Goal: Task Accomplishment & Management: Manage account settings

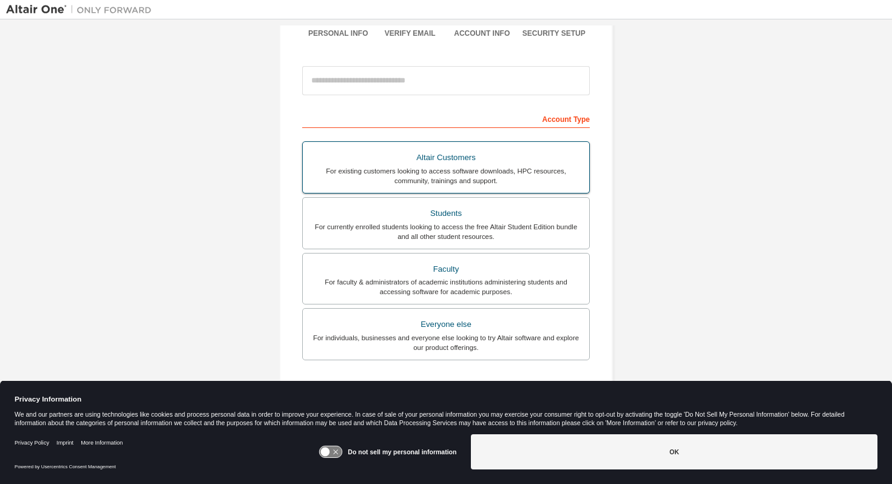
scroll to position [110, 0]
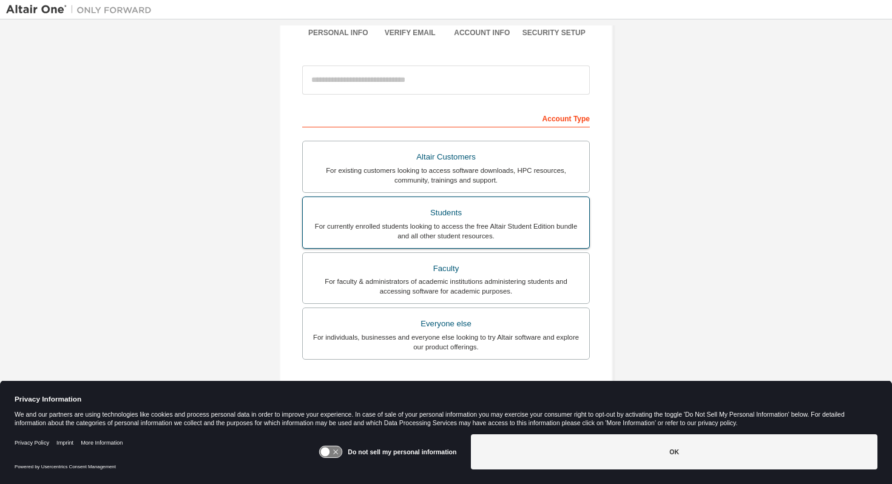
click at [405, 232] on div "For currently enrolled students looking to access the free Altair Student Editi…" at bounding box center [446, 230] width 272 height 19
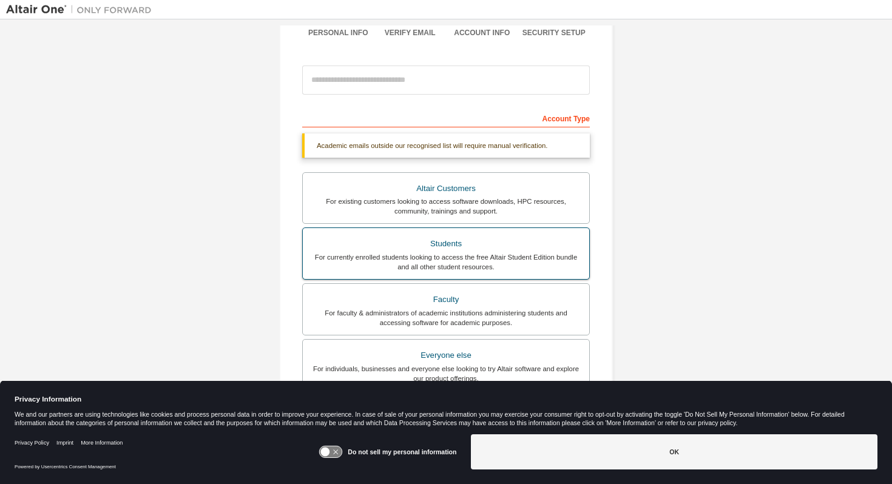
scroll to position [130, 0]
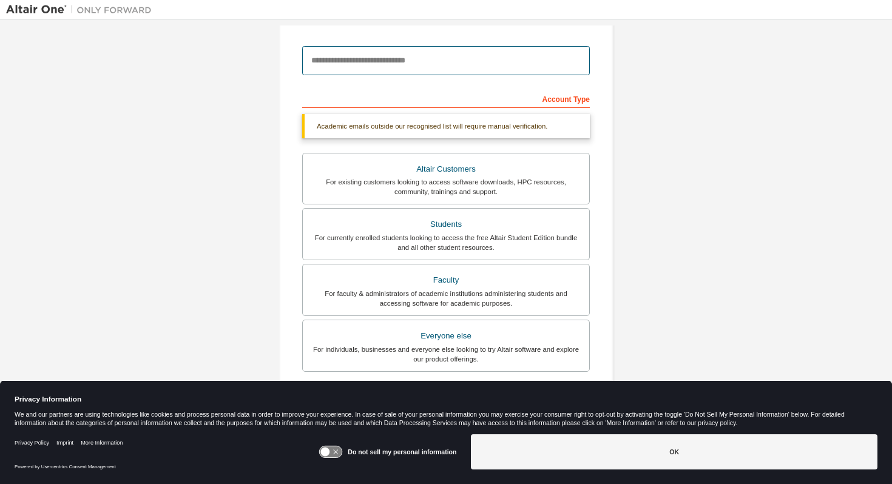
click at [365, 55] on input "email" at bounding box center [446, 60] width 288 height 29
type input "**********"
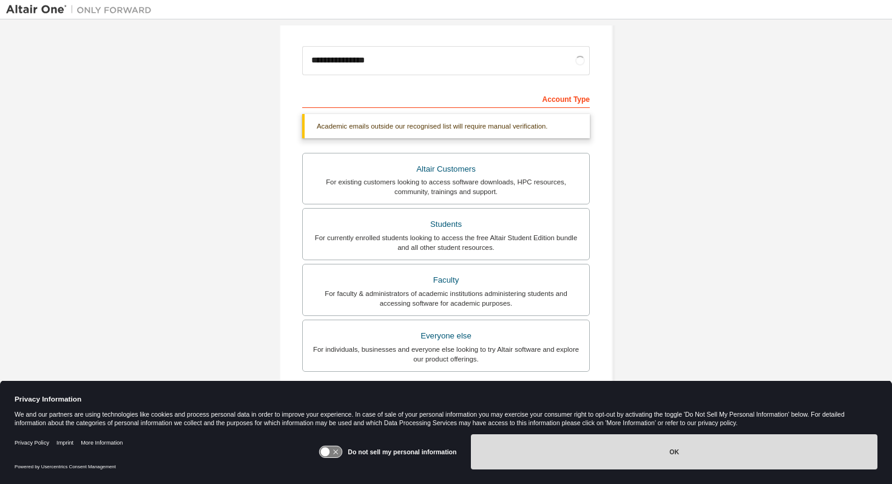
click at [612, 459] on button "OK" at bounding box center [674, 451] width 406 height 35
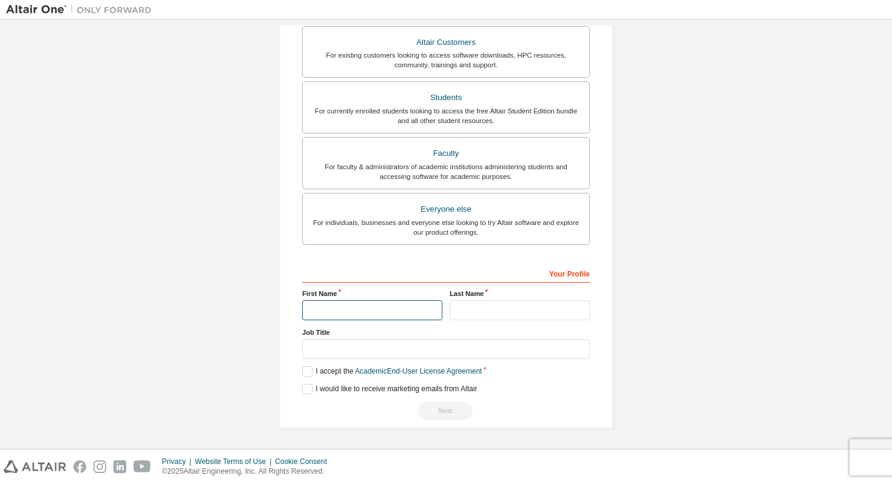
click at [328, 319] on input "text" at bounding box center [372, 310] width 140 height 20
type input "****"
click at [485, 314] on input "text" at bounding box center [520, 310] width 140 height 20
type input "******"
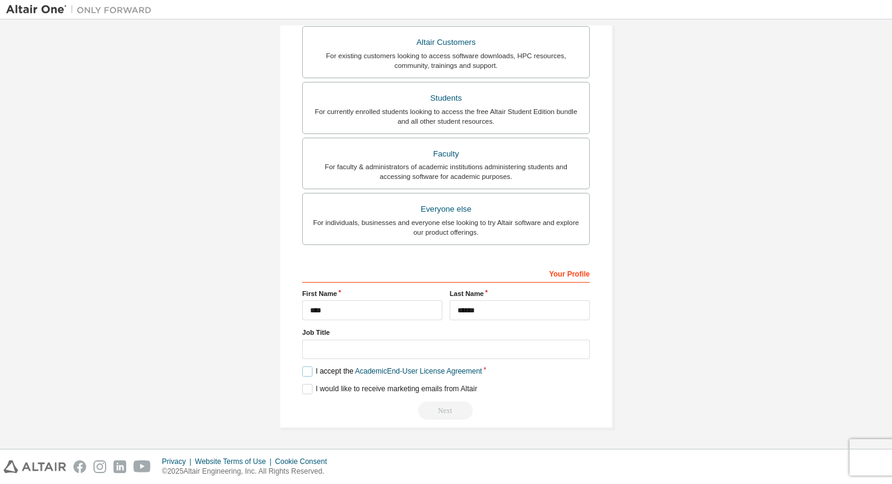
click at [308, 368] on label "I accept the Academic End-User License Agreement" at bounding box center [392, 371] width 180 height 10
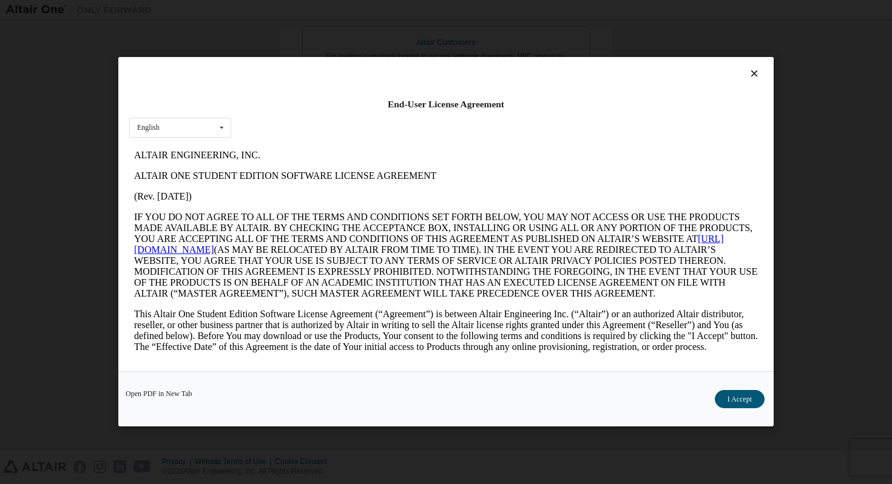
scroll to position [0, 0]
click at [746, 403] on button "I Accept" at bounding box center [740, 400] width 50 height 18
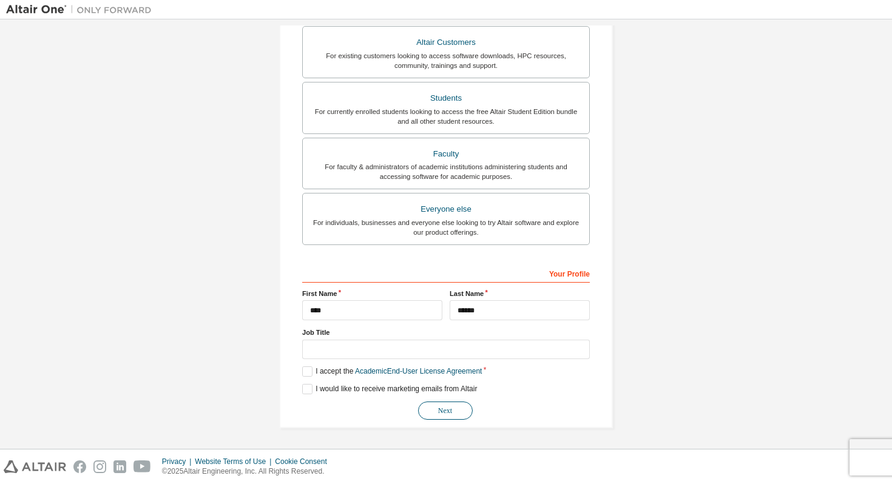
click at [449, 413] on button "Next" at bounding box center [445, 411] width 55 height 18
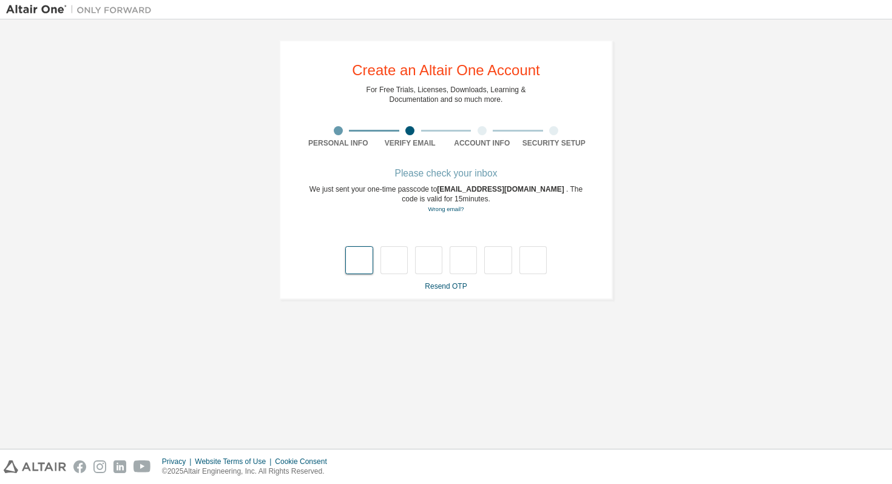
type input "*"
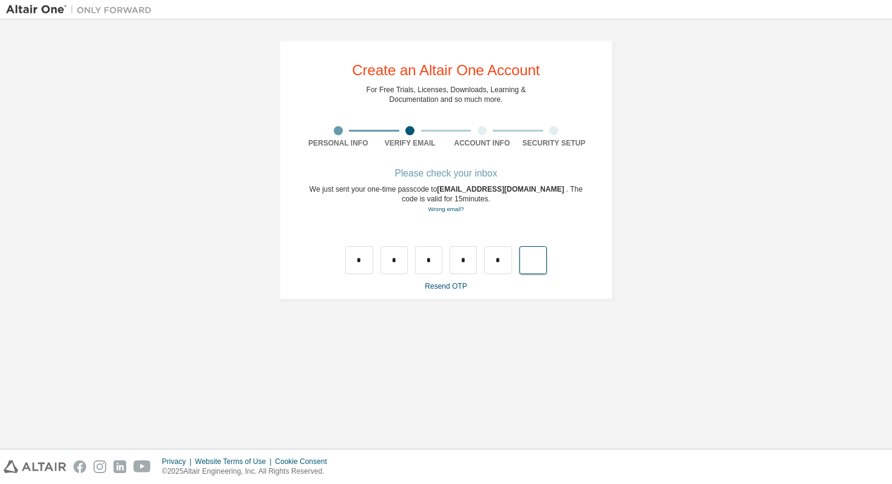
type input "*"
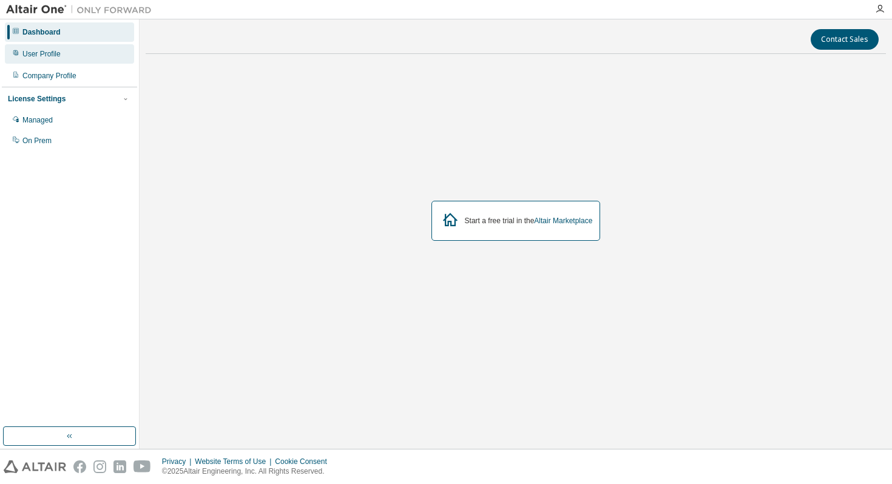
click at [66, 57] on div "User Profile" at bounding box center [69, 53] width 129 height 19
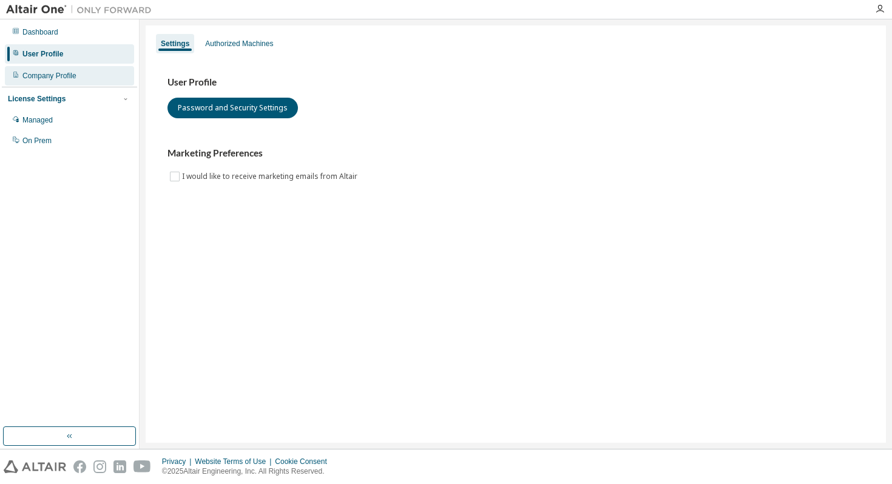
click at [67, 75] on div "Company Profile" at bounding box center [49, 76] width 54 height 10
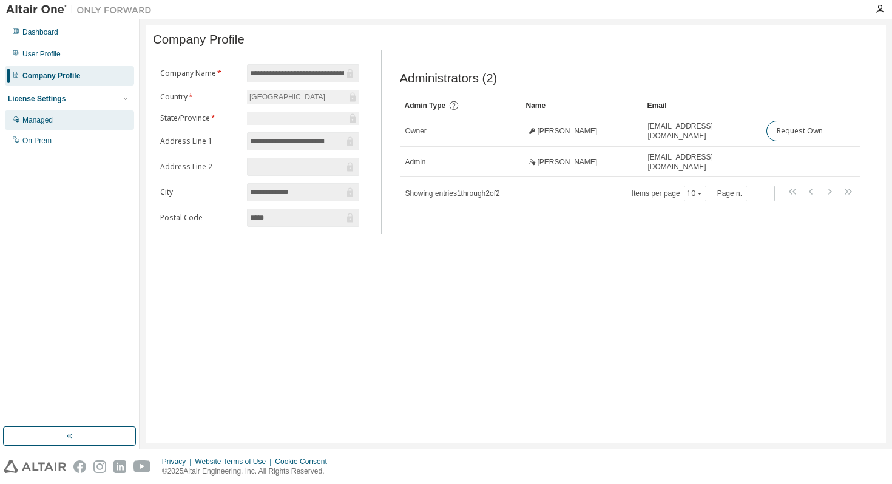
click at [66, 117] on div "Managed" at bounding box center [69, 119] width 129 height 19
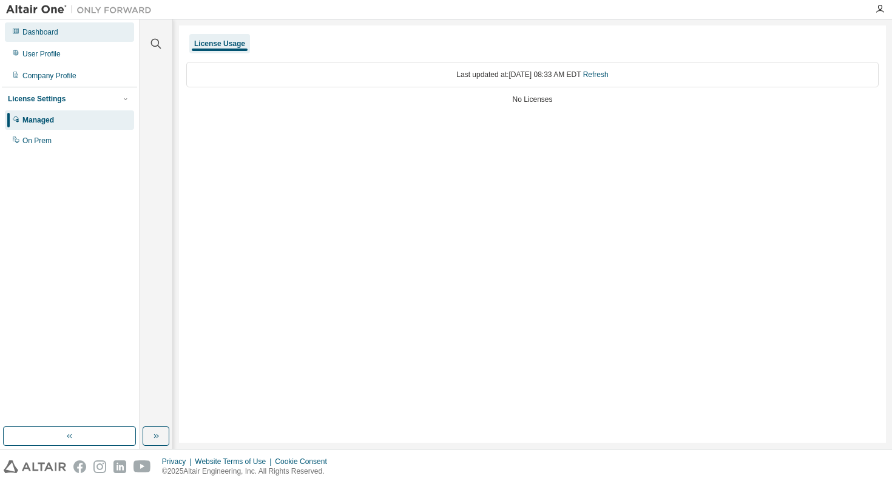
click at [59, 37] on div "Dashboard" at bounding box center [69, 31] width 129 height 19
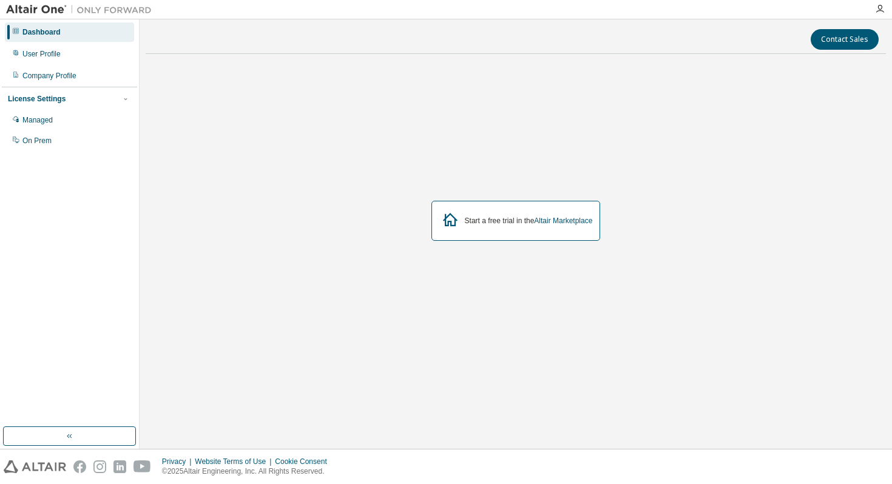
click at [96, 130] on div "Managed On Prem" at bounding box center [69, 130] width 135 height 40
click at [89, 140] on div "On Prem" at bounding box center [69, 140] width 129 height 19
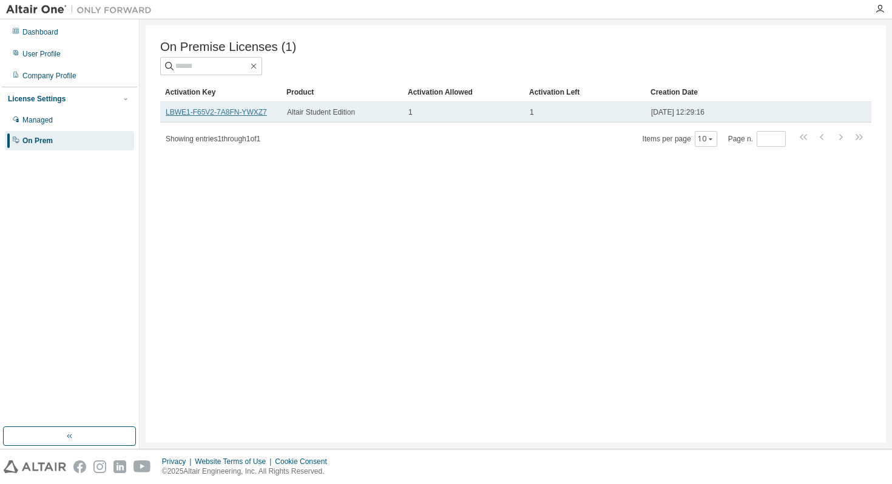
click at [207, 112] on link "LBWE1-F65V2-7A8FN-YWXZ7" at bounding box center [216, 112] width 101 height 8
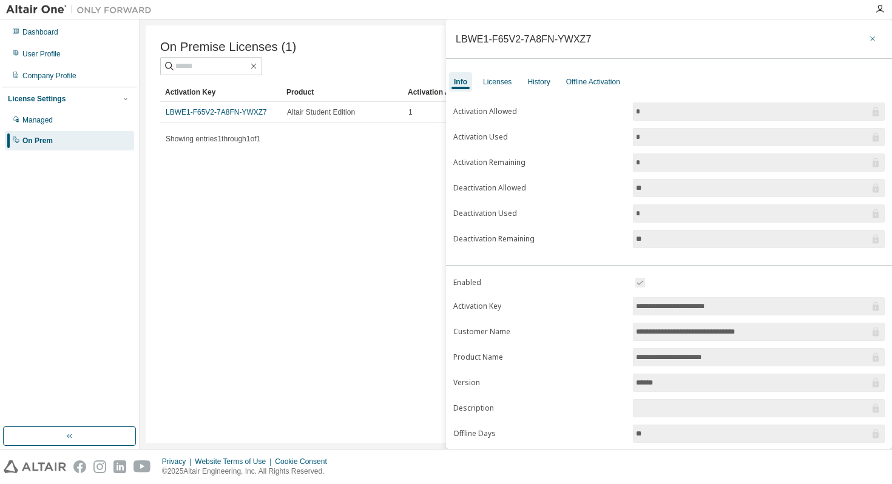
click at [866, 33] on button "button" at bounding box center [872, 38] width 19 height 19
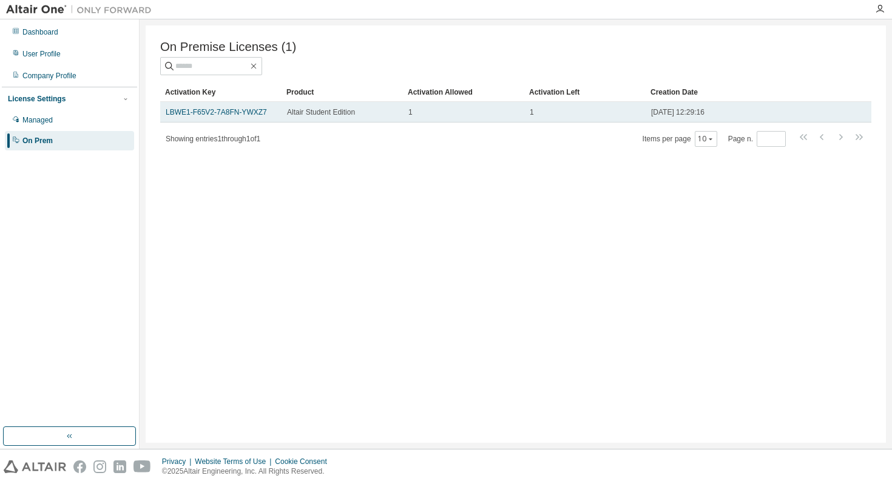
click at [633, 112] on div "1" at bounding box center [585, 112] width 110 height 10
click at [246, 115] on link "LBWE1-F65V2-7A8FN-YWXZ7" at bounding box center [216, 112] width 101 height 8
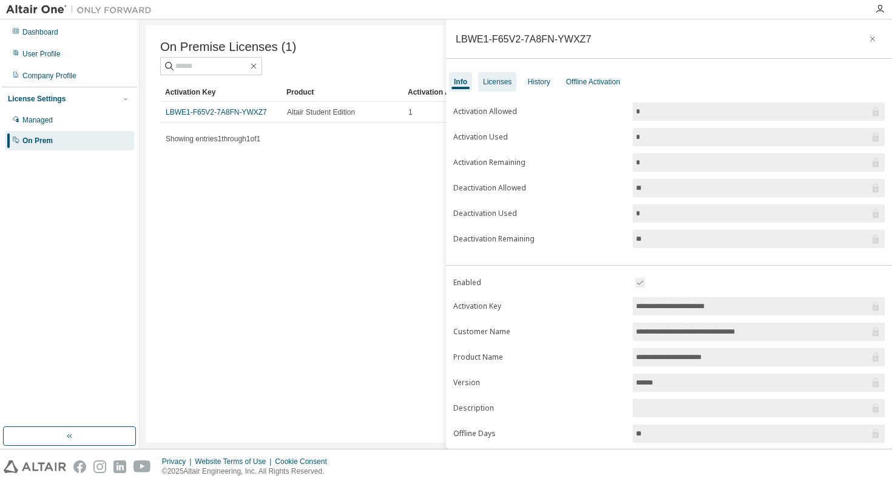
click at [497, 87] on div "Licenses" at bounding box center [497, 81] width 38 height 19
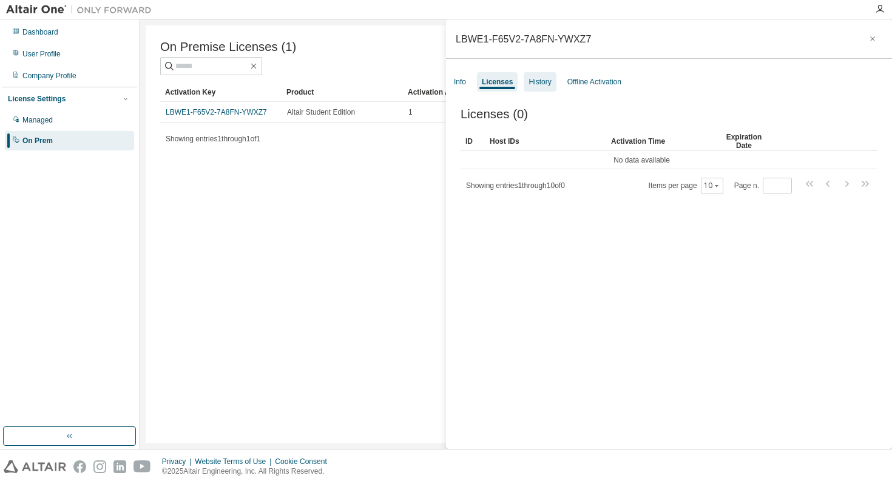
click at [551, 75] on div "History" at bounding box center [540, 81] width 32 height 19
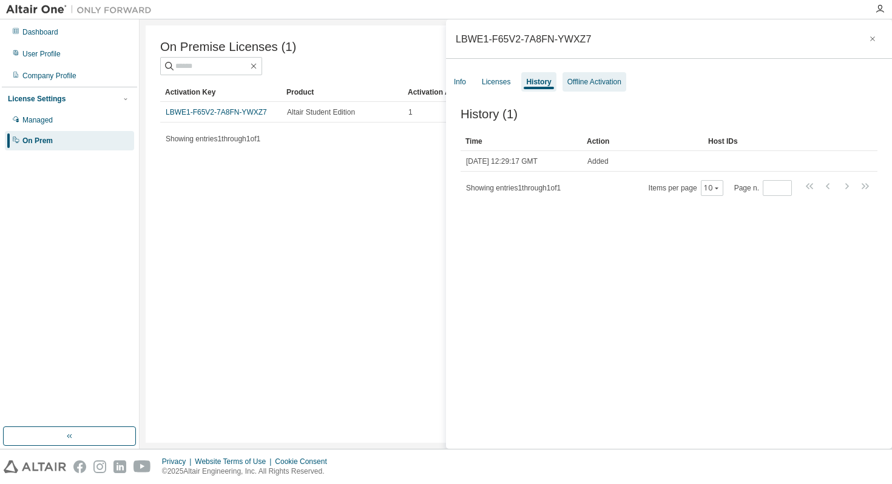
click at [595, 77] on div "Offline Activation" at bounding box center [594, 82] width 54 height 10
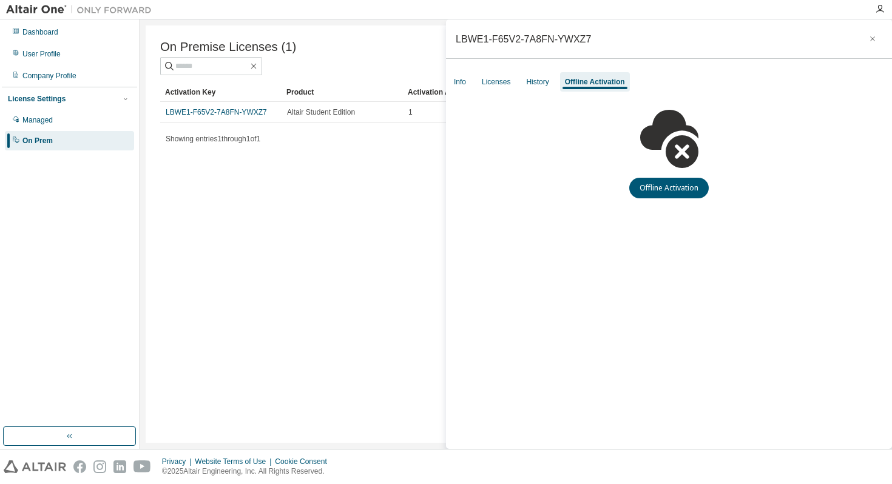
click at [886, 33] on div "LBWE1-F65V2-7A8FN-YWXZ7" at bounding box center [669, 38] width 446 height 39
click at [868, 42] on icon "button" at bounding box center [872, 39] width 8 height 10
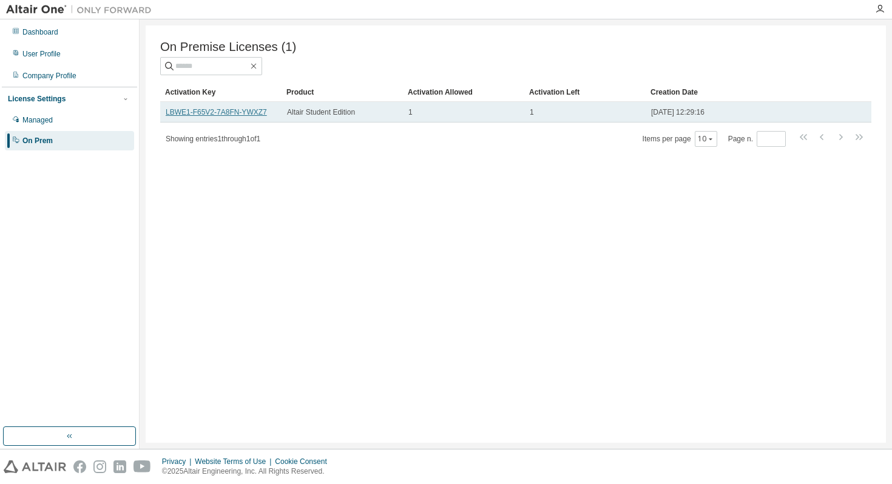
click at [215, 113] on link "LBWE1-F65V2-7A8FN-YWXZ7" at bounding box center [216, 112] width 101 height 8
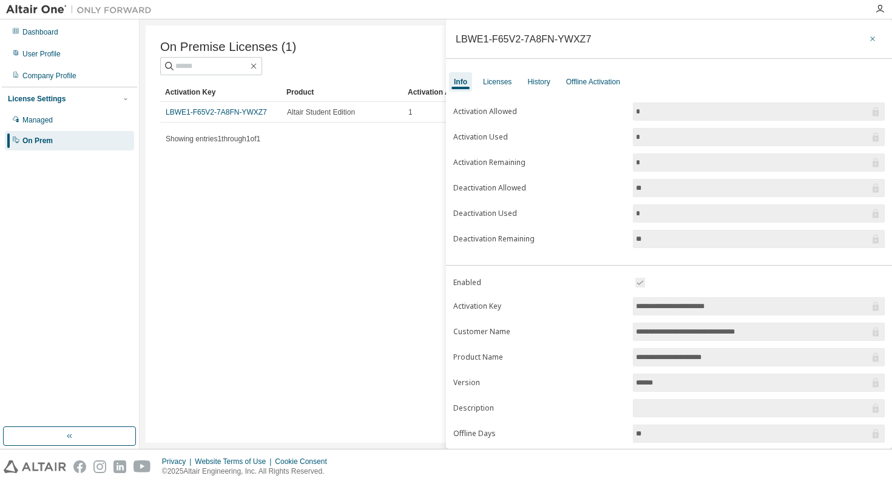
click at [868, 40] on icon "button" at bounding box center [872, 39] width 8 height 10
